Goal: Information Seeking & Learning: Learn about a topic

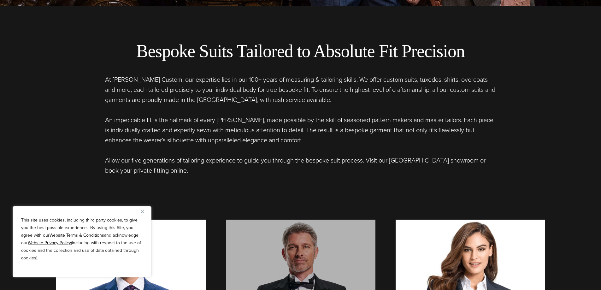
scroll to position [505, 0]
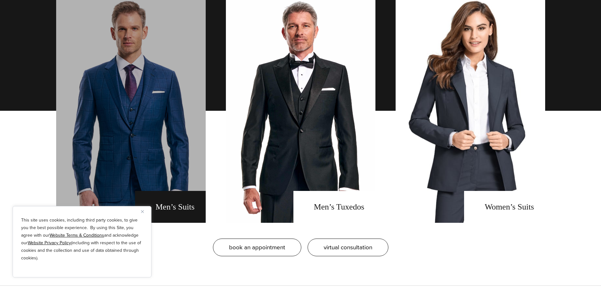
click at [184, 138] on link "men's suits" at bounding box center [131, 111] width 150 height 224
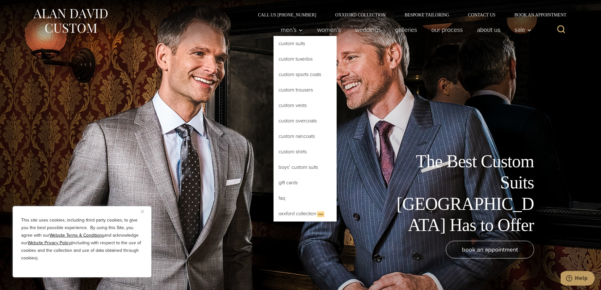
click at [286, 44] on link "Custom Suits" at bounding box center [305, 43] width 63 height 15
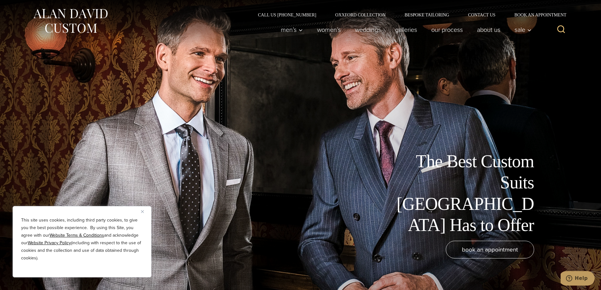
click at [140, 212] on div "This site uses cookies, including third party cookies, to give you the best pos…" at bounding box center [82, 241] width 139 height 71
click at [144, 208] on button "Close" at bounding box center [145, 212] width 8 height 8
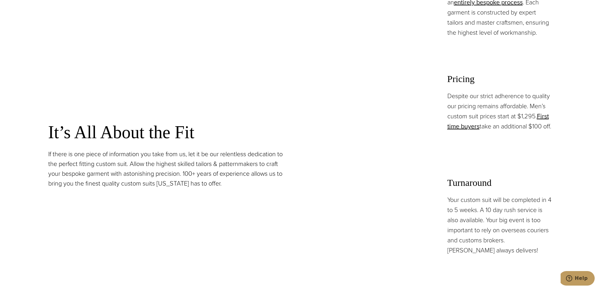
scroll to position [442, 0]
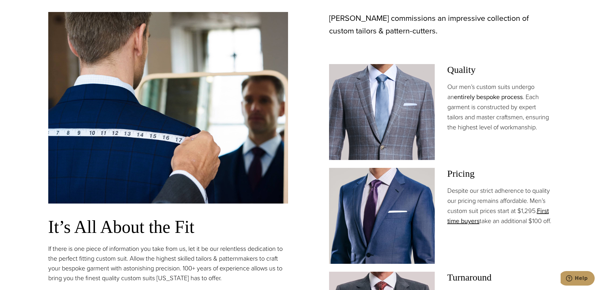
click at [463, 96] on link "entirely bespoke process" at bounding box center [488, 96] width 69 height 9
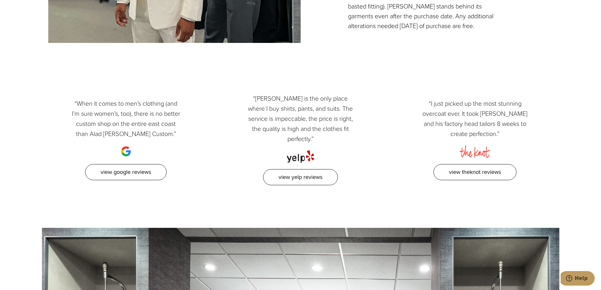
scroll to position [1704, 0]
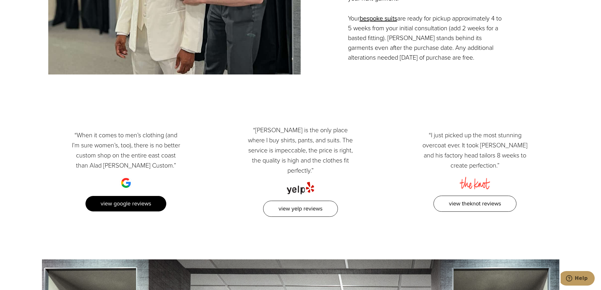
click at [145, 203] on link "View Google Reviews" at bounding box center [125, 204] width 81 height 16
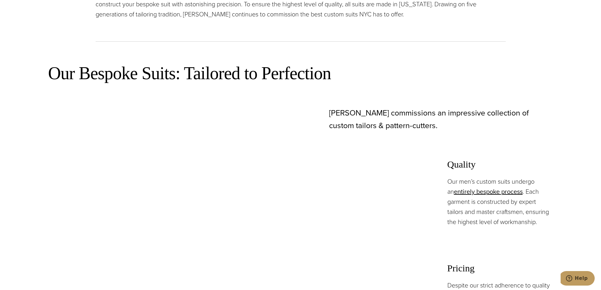
scroll to position [379, 0]
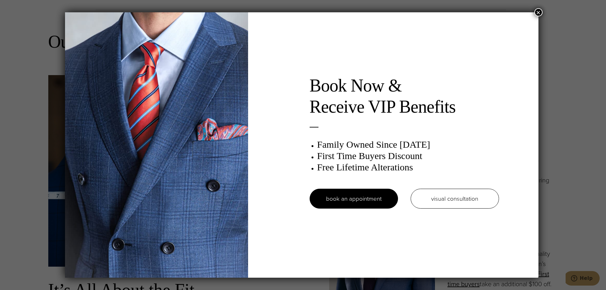
click at [539, 12] on button "×" at bounding box center [538, 12] width 8 height 8
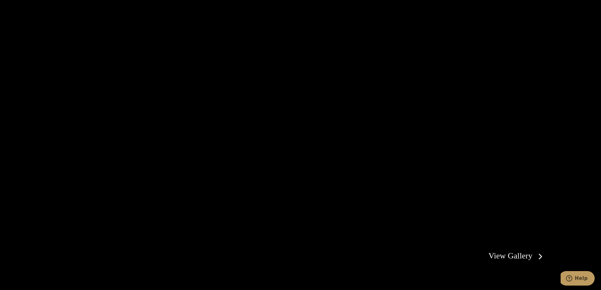
scroll to position [1262, 0]
